Goal: Task Accomplishment & Management: Use online tool/utility

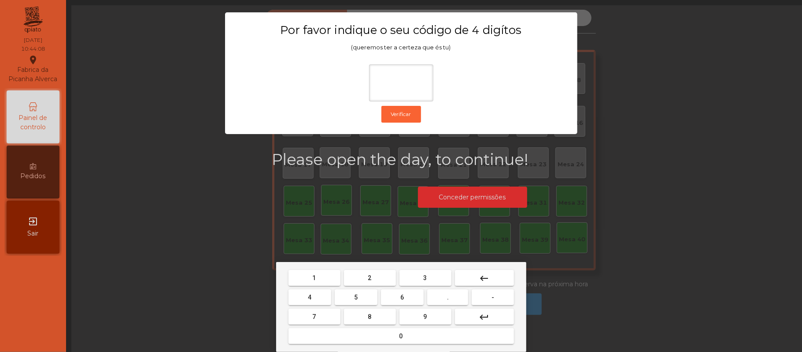
click at [375, 268] on mat-keyboard-key "2" at bounding box center [370, 277] width 56 height 19
click at [402, 297] on span "6" at bounding box center [403, 296] width 4 height 7
click at [323, 273] on button "1" at bounding box center [315, 278] width 52 height 16
click at [356, 297] on span "5" at bounding box center [356, 296] width 4 height 7
click at [492, 278] on button "keyboard_backspace" at bounding box center [484, 278] width 59 height 16
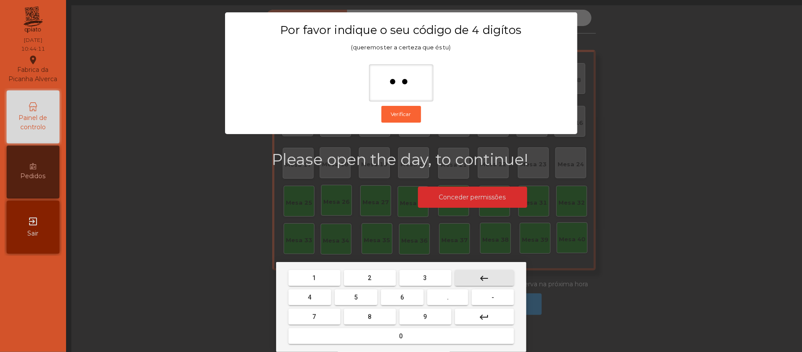
click at [484, 278] on mat-icon "keyboard_backspace" at bounding box center [484, 278] width 11 height 11
type input "*"
click at [484, 277] on mat-icon "keyboard_backspace" at bounding box center [484, 278] width 11 height 11
click at [369, 278] on span "2" at bounding box center [370, 277] width 4 height 7
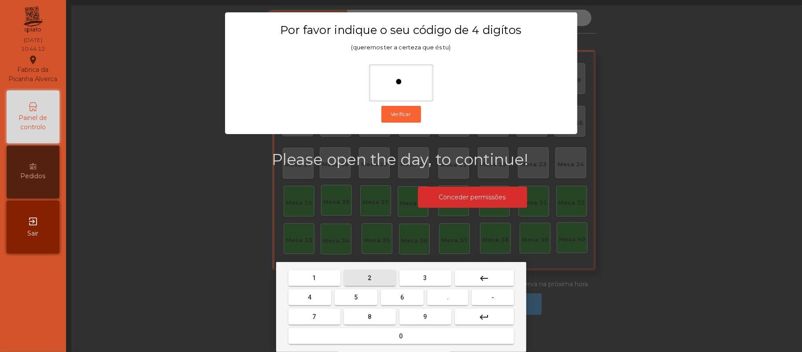
click at [402, 297] on span "6" at bounding box center [403, 296] width 4 height 7
click at [314, 274] on span "1" at bounding box center [315, 277] width 4 height 7
click at [361, 296] on button "5" at bounding box center [356, 297] width 43 height 16
type input "****"
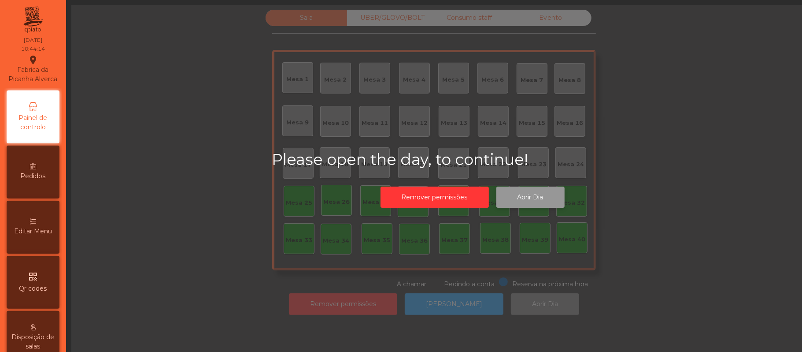
click at [538, 192] on button "Abrir Dia" at bounding box center [531, 197] width 68 height 22
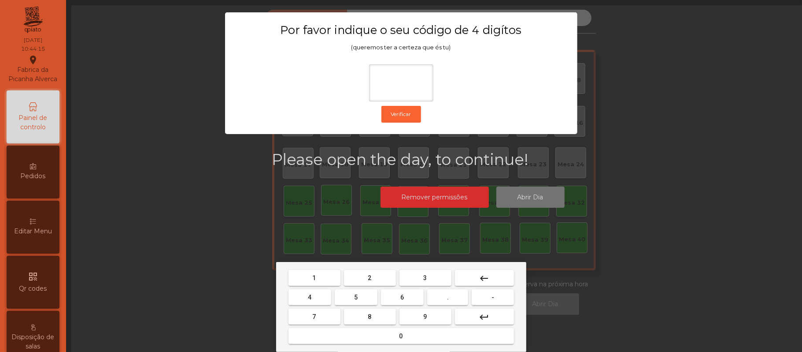
click at [378, 274] on button "2" at bounding box center [370, 278] width 52 height 16
click at [415, 297] on button "6" at bounding box center [402, 297] width 43 height 16
click at [314, 278] on span "1" at bounding box center [315, 277] width 4 height 7
click at [363, 295] on button "5" at bounding box center [356, 297] width 43 height 16
type input "****"
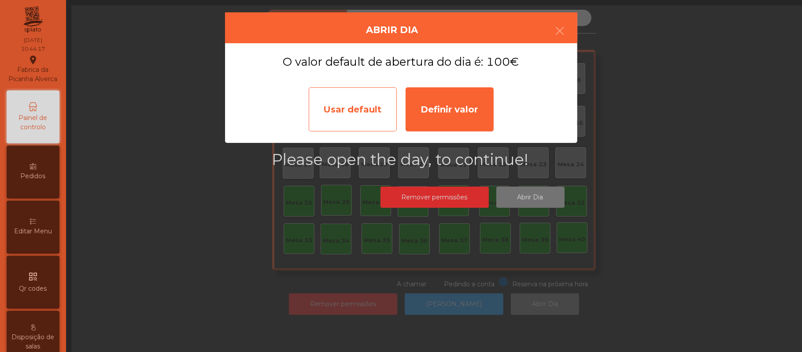
click at [363, 97] on div "Usar default" at bounding box center [353, 109] width 88 height 44
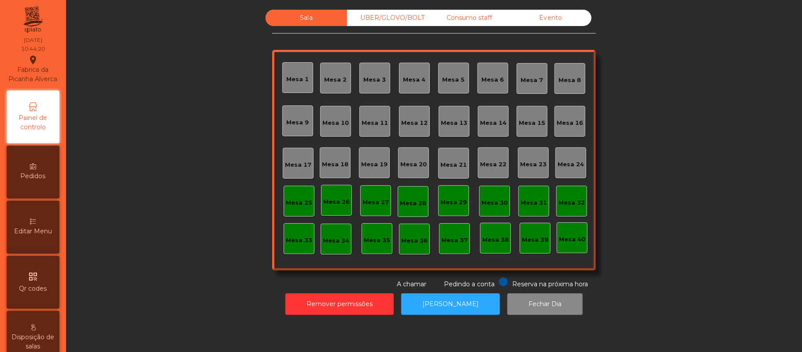
click at [541, 233] on div "Mesa 39" at bounding box center [535, 238] width 26 height 12
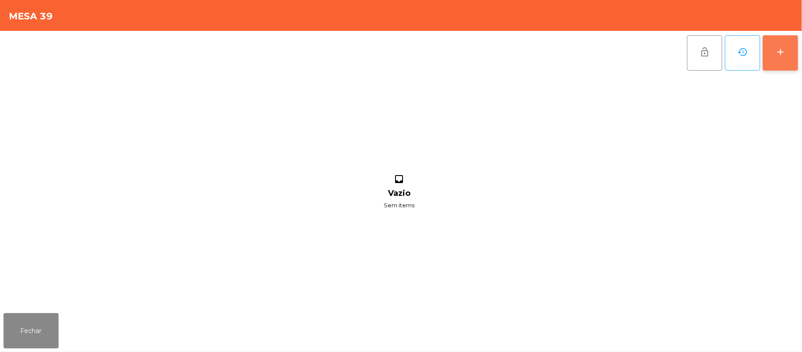
click at [783, 54] on div "add" at bounding box center [780, 52] width 11 height 11
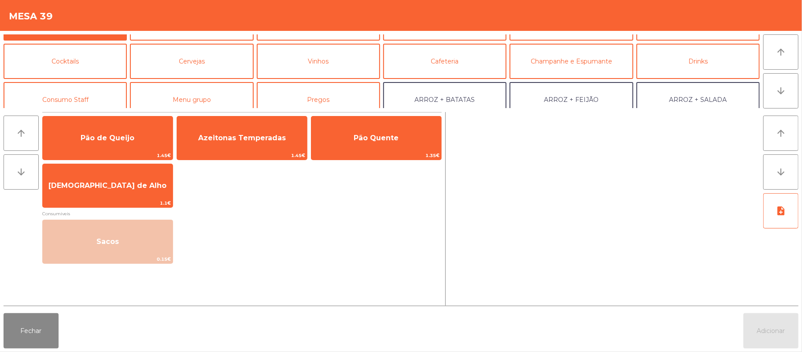
scroll to position [41, 0]
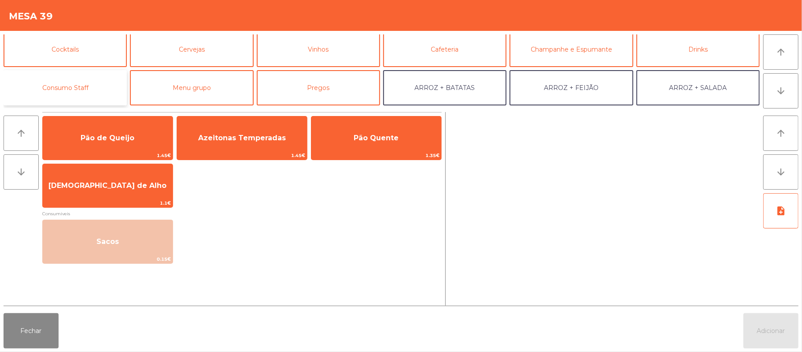
click at [88, 83] on button "Consumo Staff" at bounding box center [65, 87] width 123 height 35
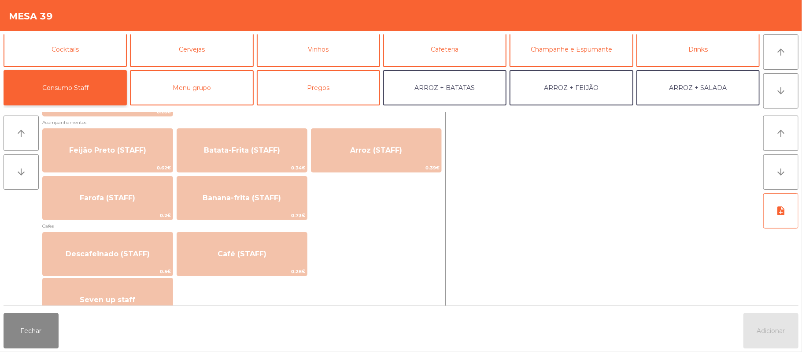
scroll to position [412, 0]
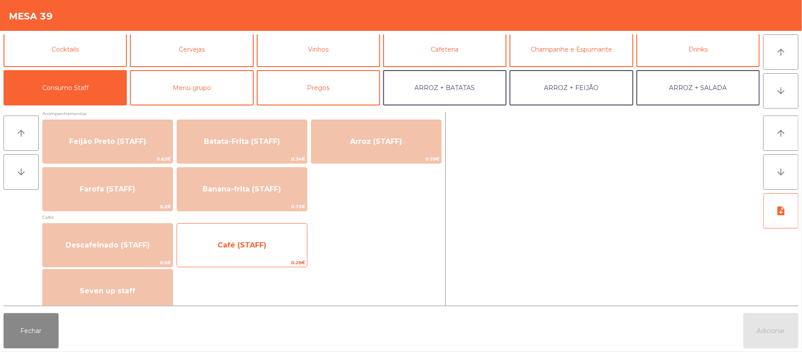
click at [265, 249] on span "Café (STAFF)" at bounding box center [242, 245] width 130 height 24
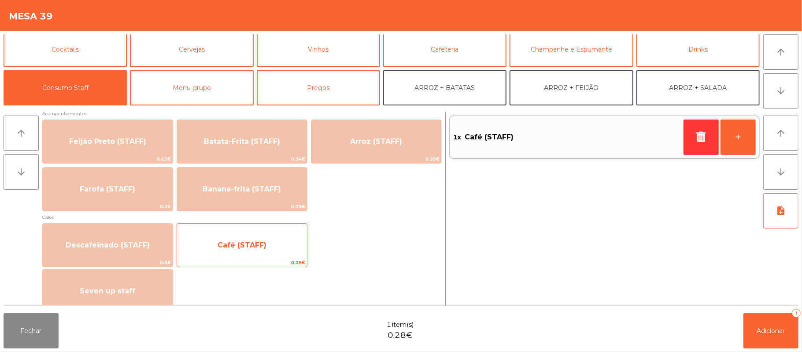
click at [262, 248] on span "Café (STAFF)" at bounding box center [242, 245] width 49 height 8
click at [253, 247] on span "Café (STAFF)" at bounding box center [242, 245] width 49 height 8
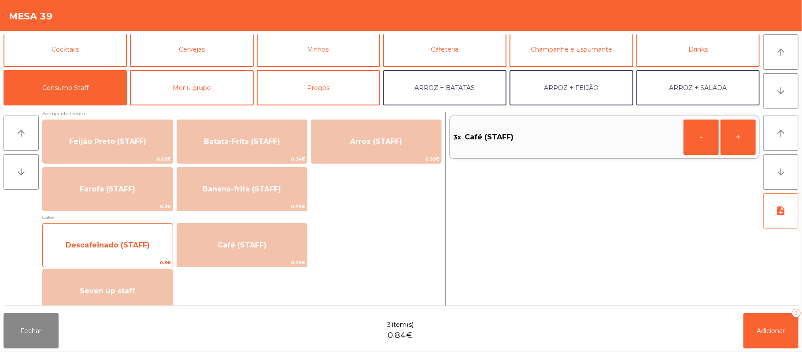
click at [127, 234] on span "Descafeinado (STAFF)" at bounding box center [108, 245] width 130 height 24
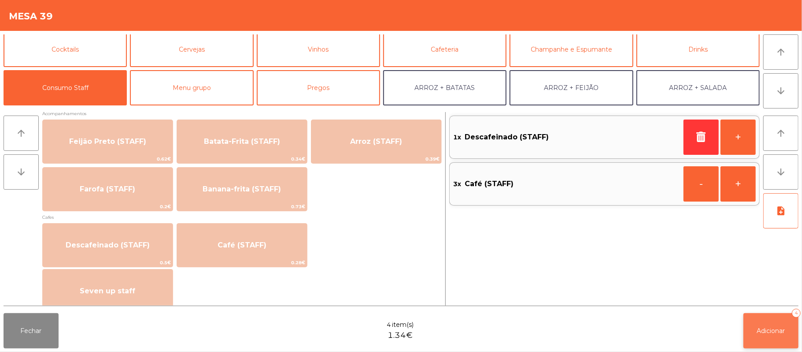
click at [767, 329] on span "Adicionar" at bounding box center [771, 330] width 28 height 8
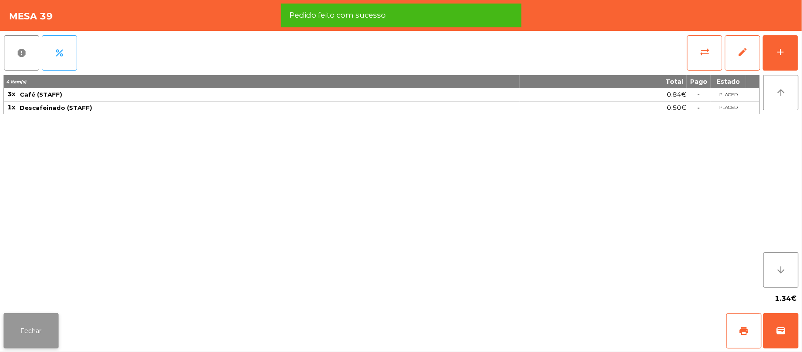
click at [28, 323] on button "Fechar" at bounding box center [31, 330] width 55 height 35
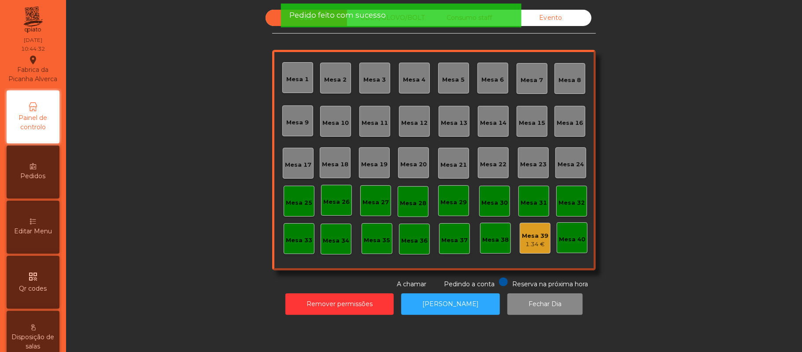
click at [455, 238] on div "Mesa 37" at bounding box center [454, 240] width 26 height 9
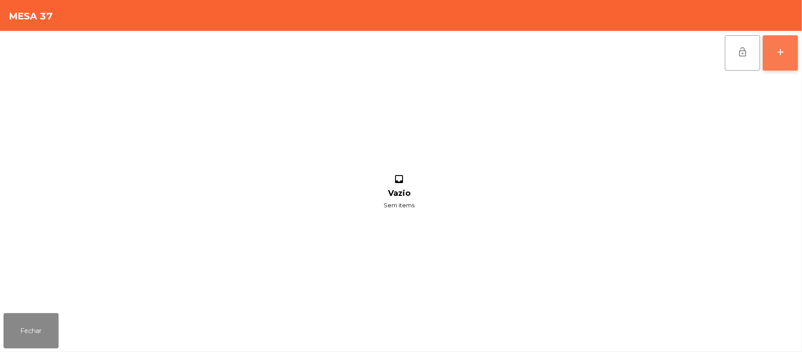
click at [783, 52] on div "add" at bounding box center [780, 52] width 11 height 11
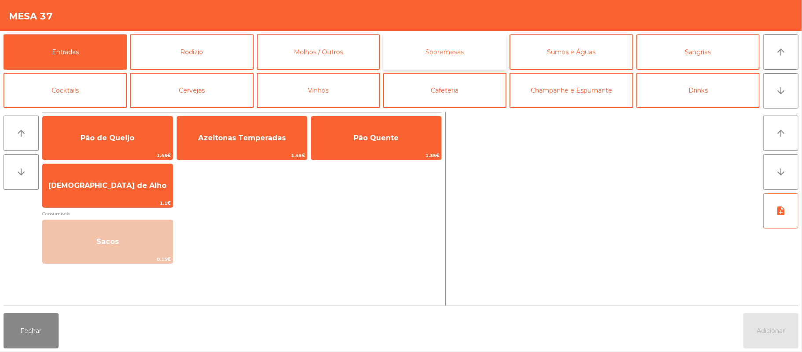
click at [441, 59] on button "Sobremesas" at bounding box center [444, 51] width 123 height 35
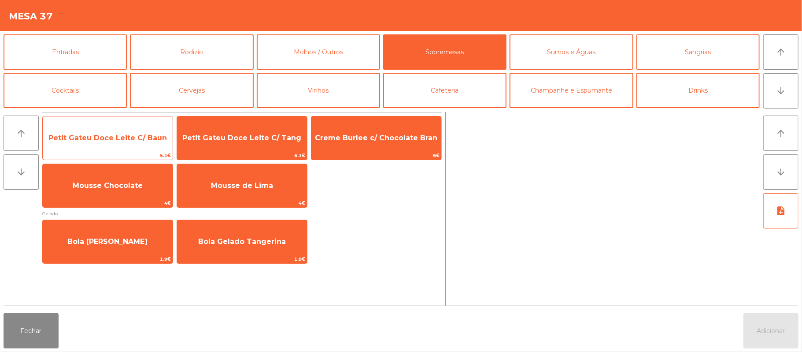
click at [124, 143] on span "Petit Gateu Doce Leite C/ Baun" at bounding box center [108, 138] width 130 height 24
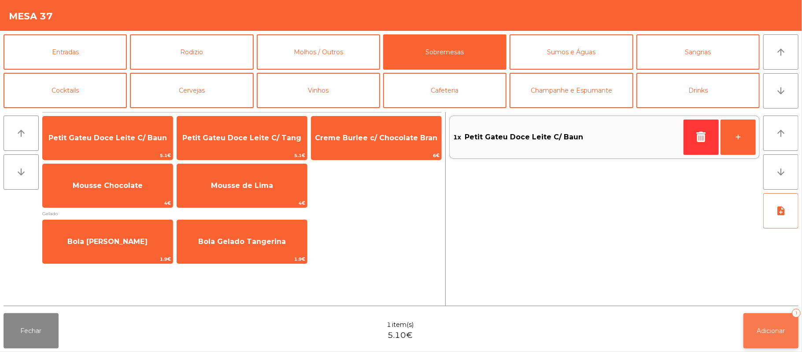
click at [748, 315] on button "Adicionar 1" at bounding box center [771, 330] width 55 height 35
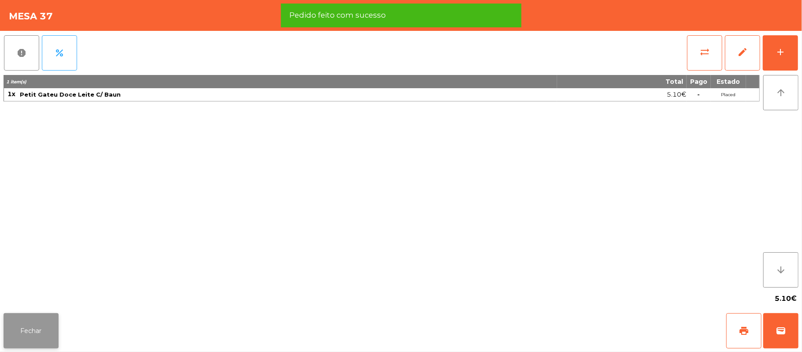
click at [29, 338] on button "Fechar" at bounding box center [31, 330] width 55 height 35
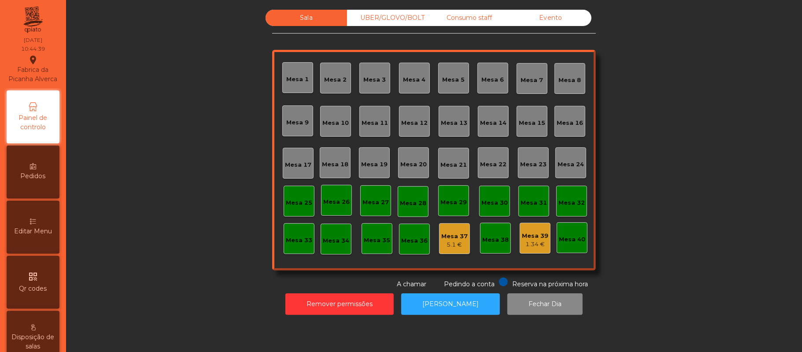
click at [304, 79] on div "Mesa 1" at bounding box center [297, 77] width 31 height 31
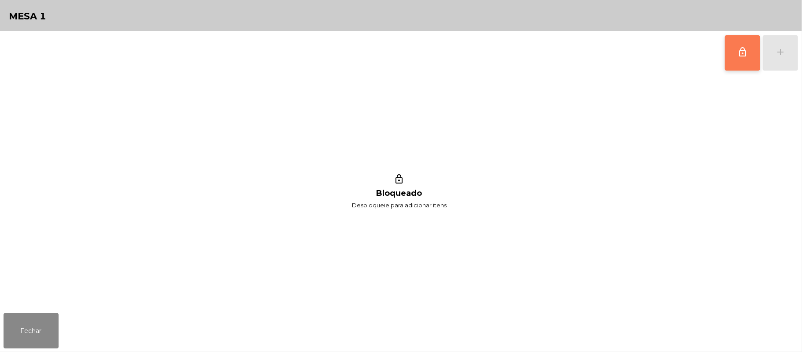
click at [746, 56] on span "lock_outline" at bounding box center [743, 52] width 11 height 11
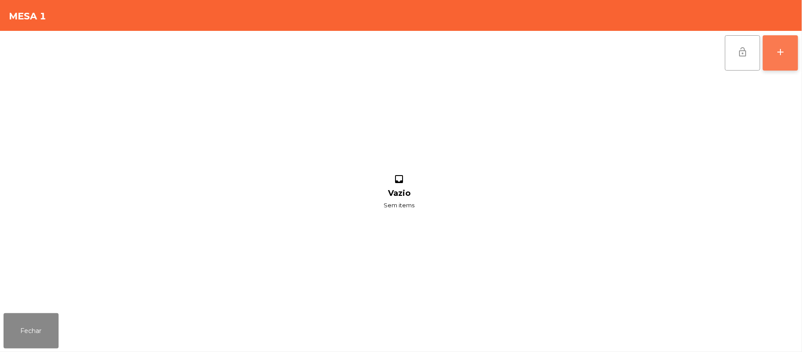
click at [771, 50] on button "add" at bounding box center [780, 52] width 35 height 35
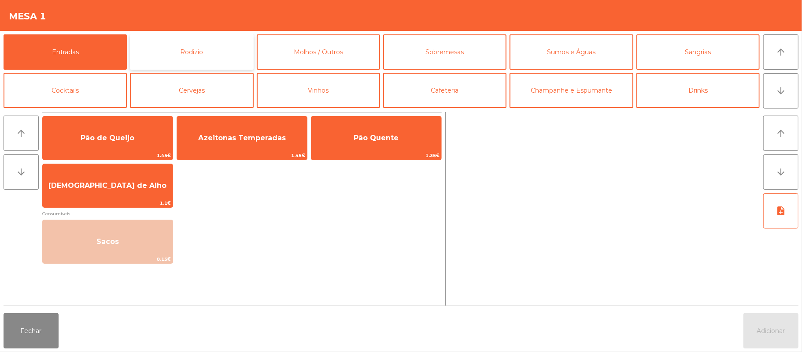
click at [212, 50] on button "Rodizio" at bounding box center [191, 51] width 123 height 35
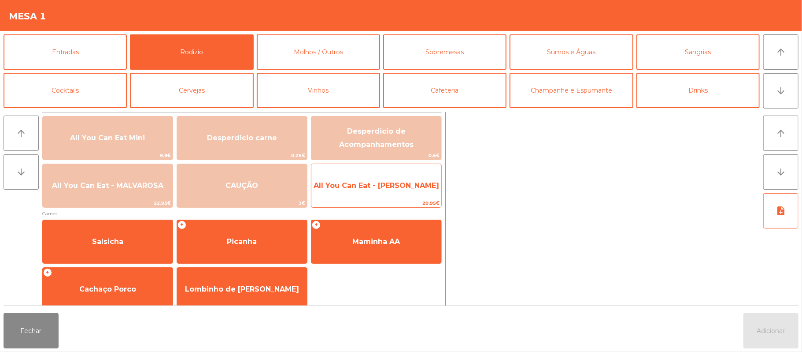
click at [411, 190] on span "All You Can Eat - [PERSON_NAME]" at bounding box center [377, 186] width 130 height 24
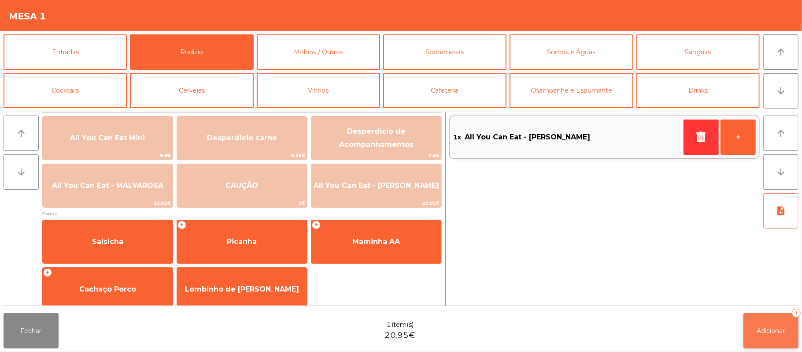
click at [776, 335] on button "Adicionar 1" at bounding box center [771, 330] width 55 height 35
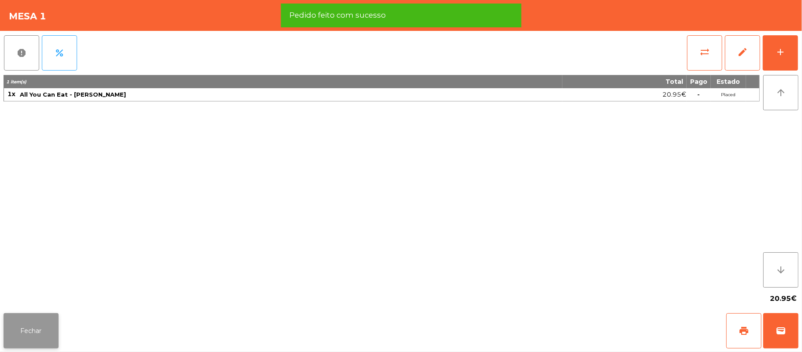
click at [29, 340] on button "Fechar" at bounding box center [31, 330] width 55 height 35
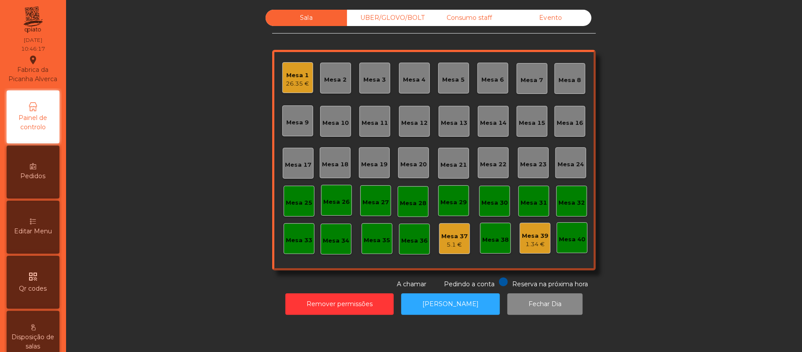
click at [286, 75] on div "Mesa 1" at bounding box center [297, 75] width 23 height 9
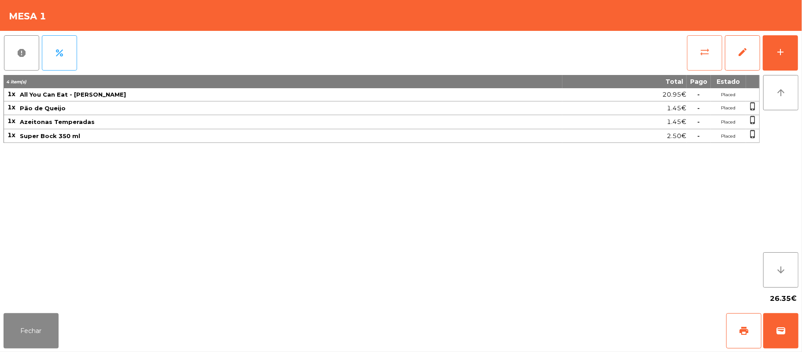
click at [688, 57] on button "sync_alt" at bounding box center [704, 52] width 35 height 35
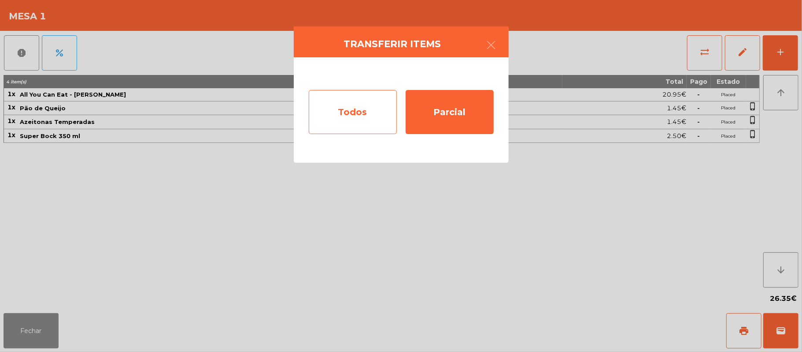
click at [341, 107] on div "Todos" at bounding box center [353, 112] width 88 height 44
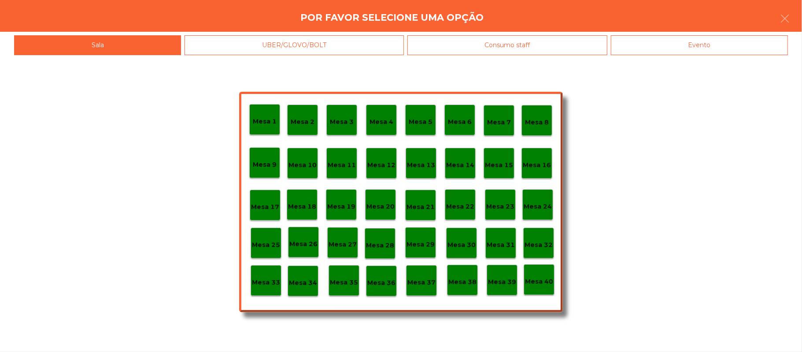
click at [422, 284] on p "Mesa 37" at bounding box center [422, 282] width 28 height 10
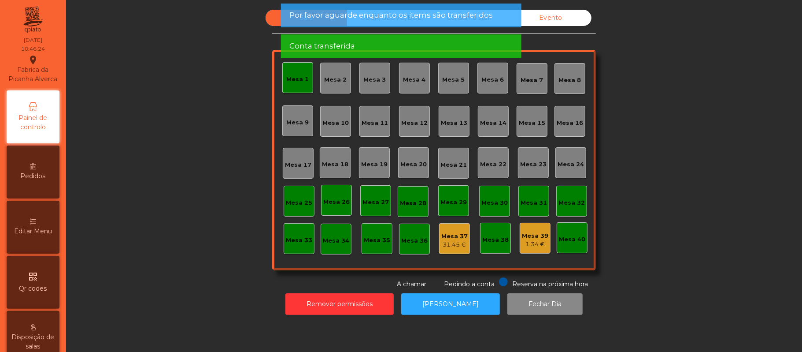
click at [293, 80] on div "Mesa 1" at bounding box center [298, 79] width 22 height 9
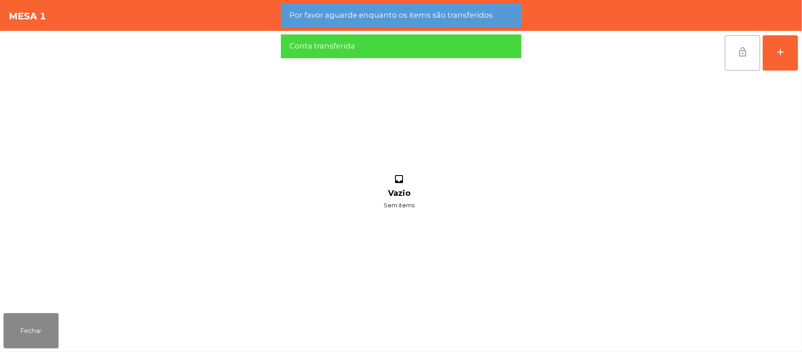
click at [735, 41] on button "lock_open" at bounding box center [742, 52] width 35 height 35
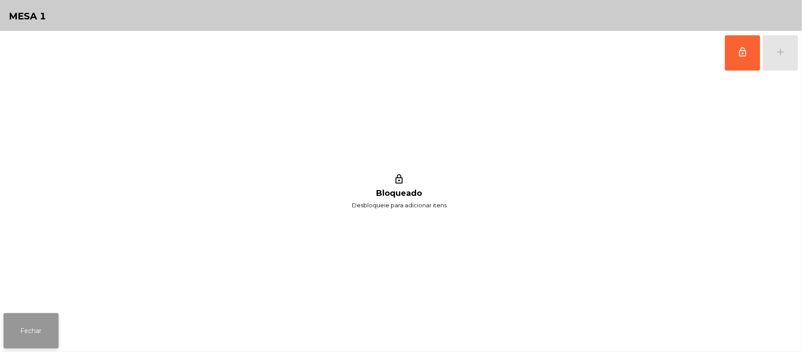
click at [29, 323] on button "Fechar" at bounding box center [31, 330] width 55 height 35
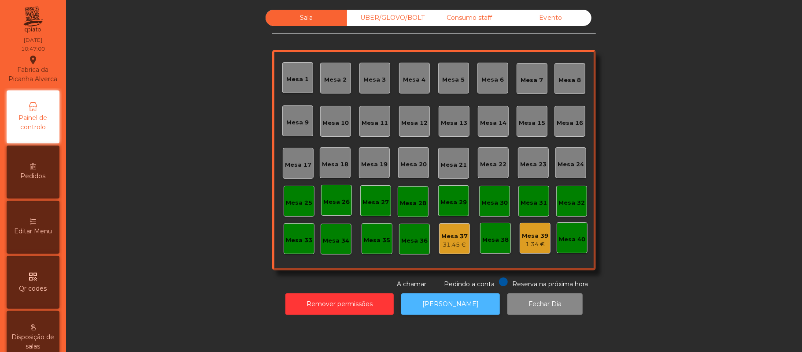
click at [459, 304] on button "[PERSON_NAME]" at bounding box center [450, 304] width 99 height 22
click at [471, 305] on button "[PERSON_NAME]" at bounding box center [450, 304] width 99 height 22
